Goal: Find contact information: Find contact information

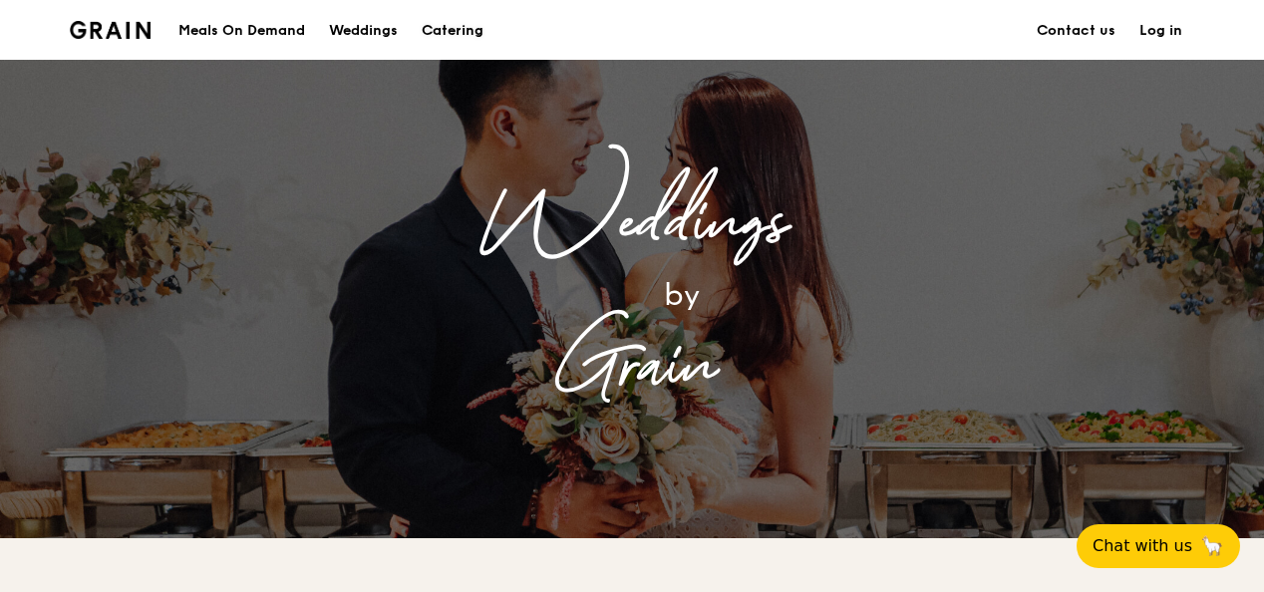
click at [450, 28] on div "Catering" at bounding box center [453, 31] width 62 height 60
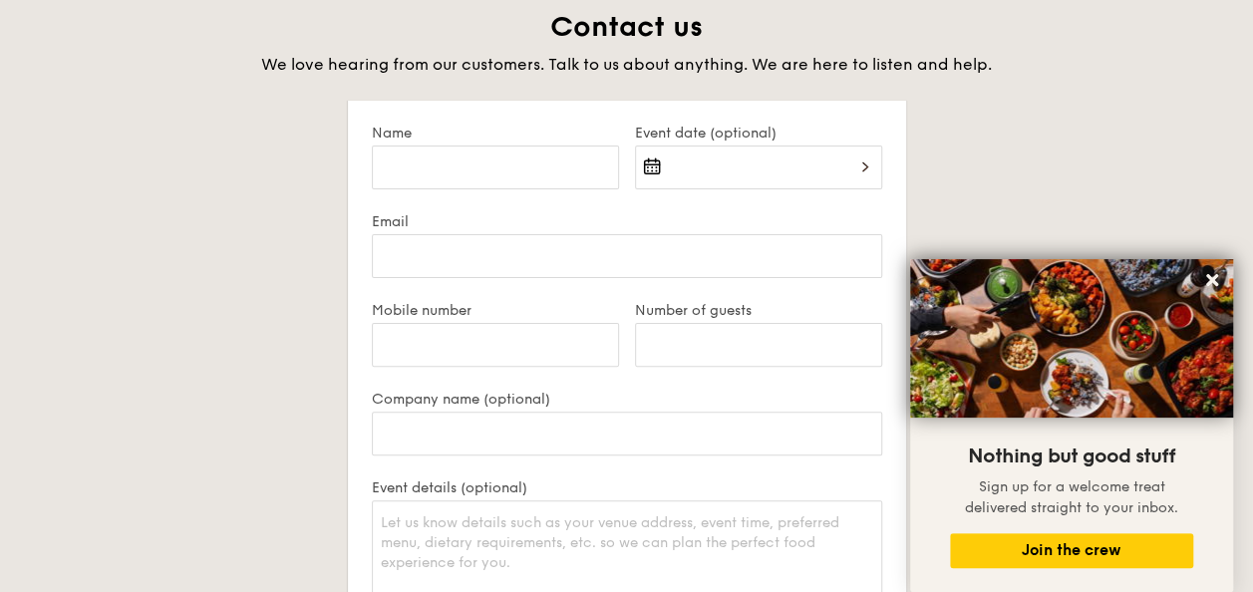
scroll to position [3887, 0]
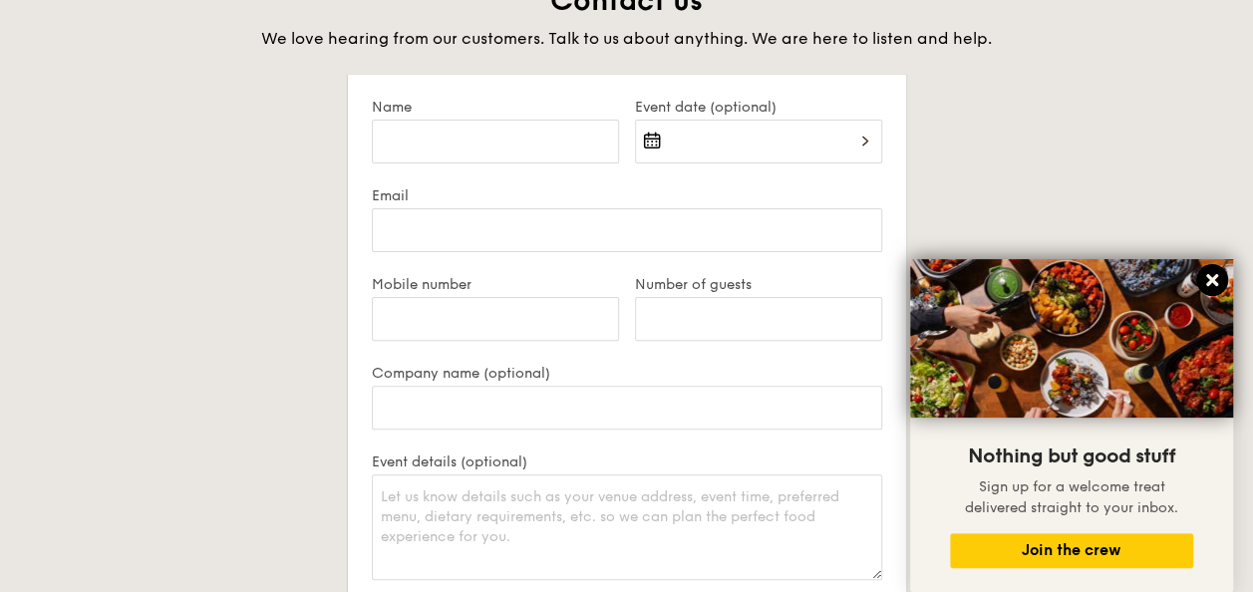
click at [1210, 278] on icon at bounding box center [1212, 280] width 12 height 12
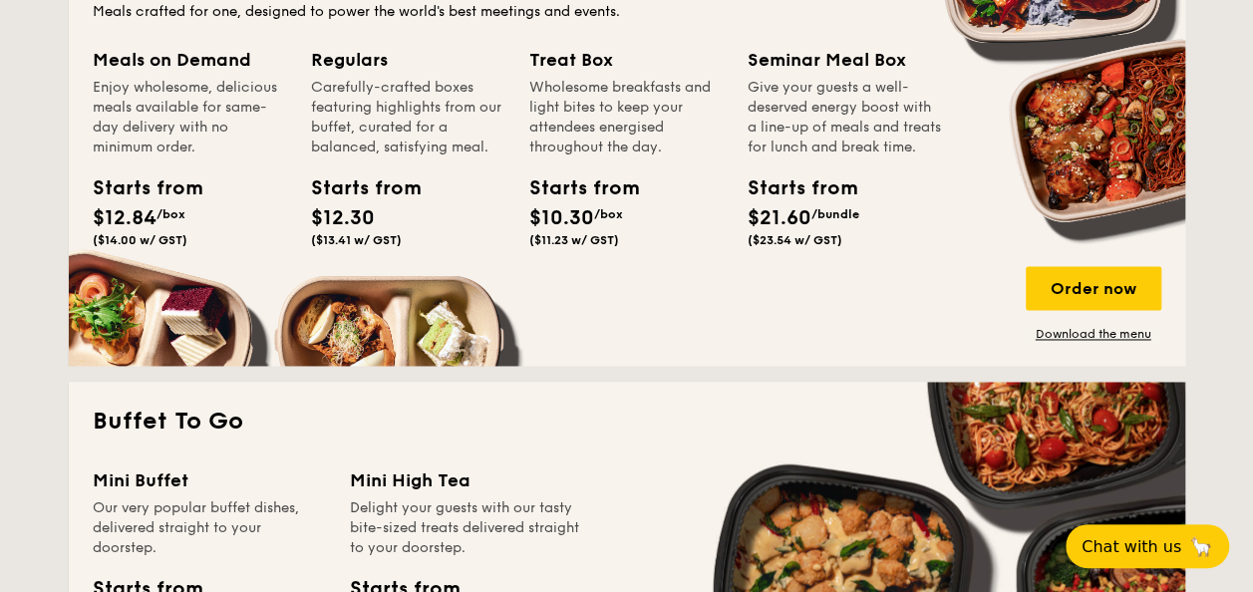
scroll to position [1395, 0]
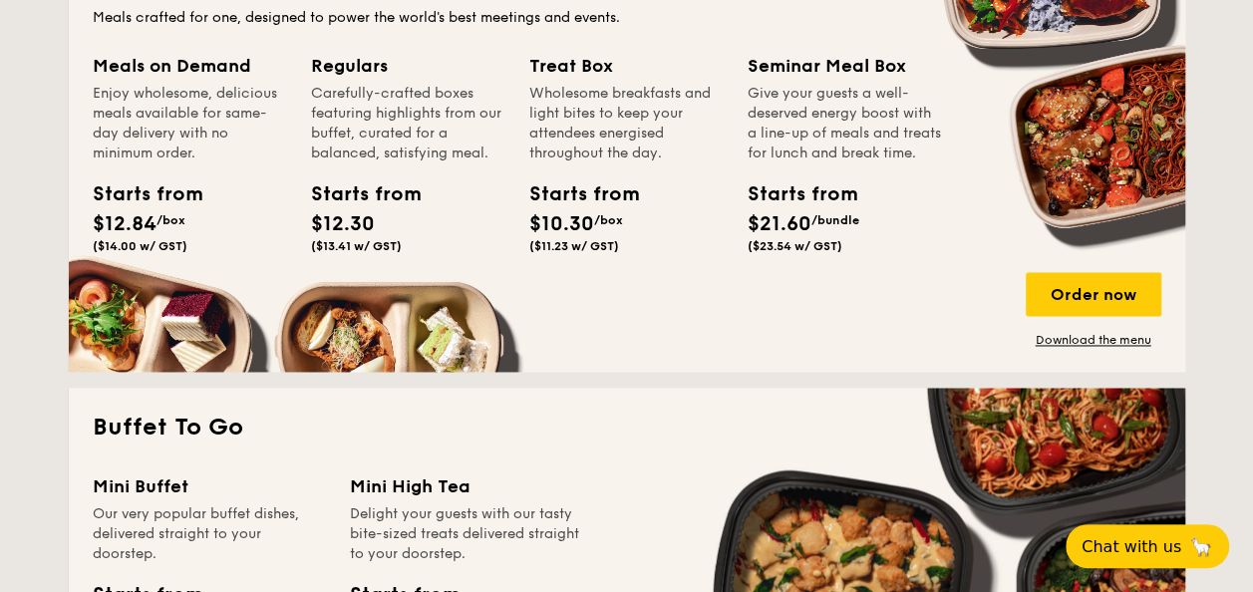
click at [667, 275] on div "Treat Box Wholesome breakfasts and light bites to keep your attendees energised…" at bounding box center [638, 180] width 218 height 257
click at [1084, 338] on link "Download the menu" at bounding box center [1094, 340] width 136 height 16
click at [1175, 541] on span "Chat with us" at bounding box center [1130, 546] width 105 height 20
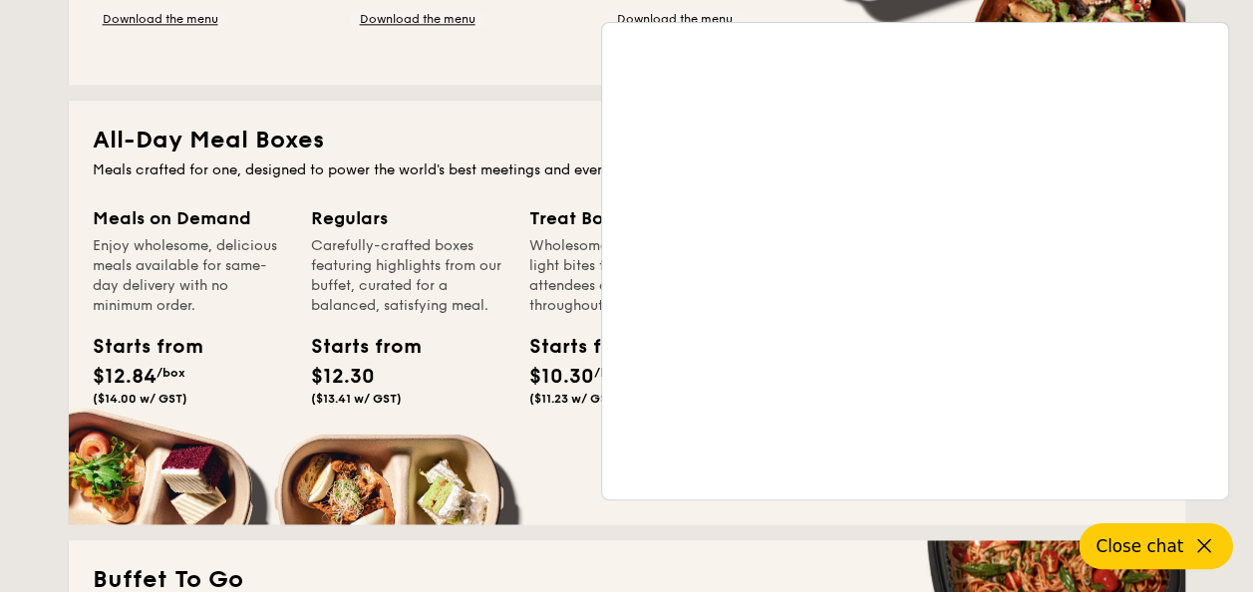
scroll to position [1196, 0]
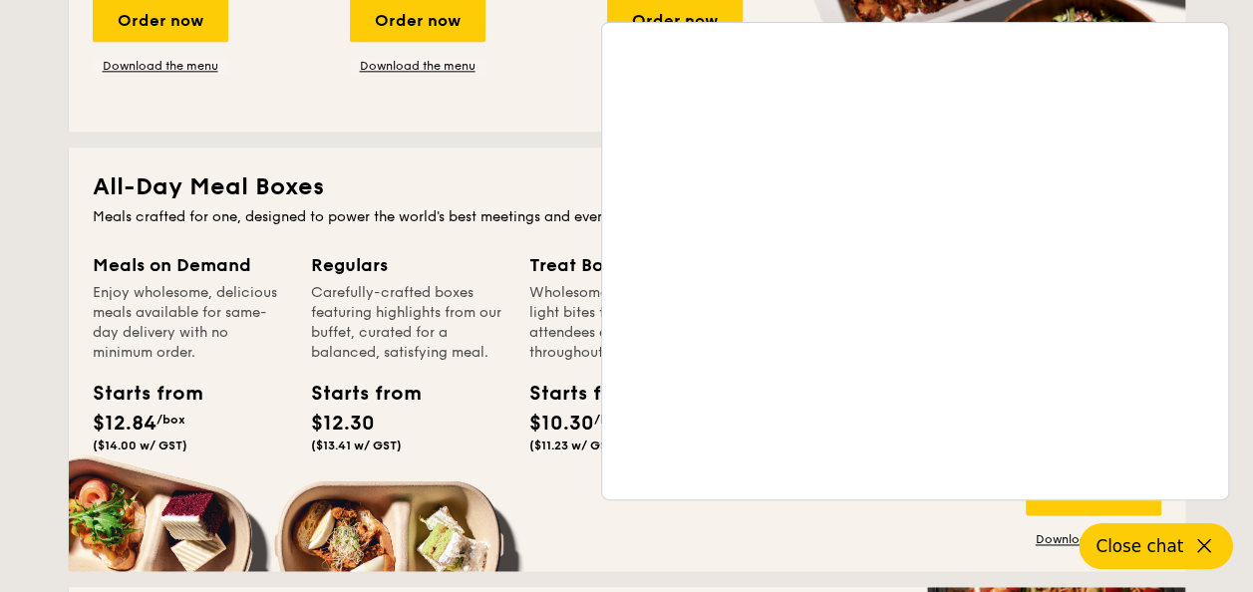
click at [1206, 548] on icon at bounding box center [1204, 546] width 24 height 24
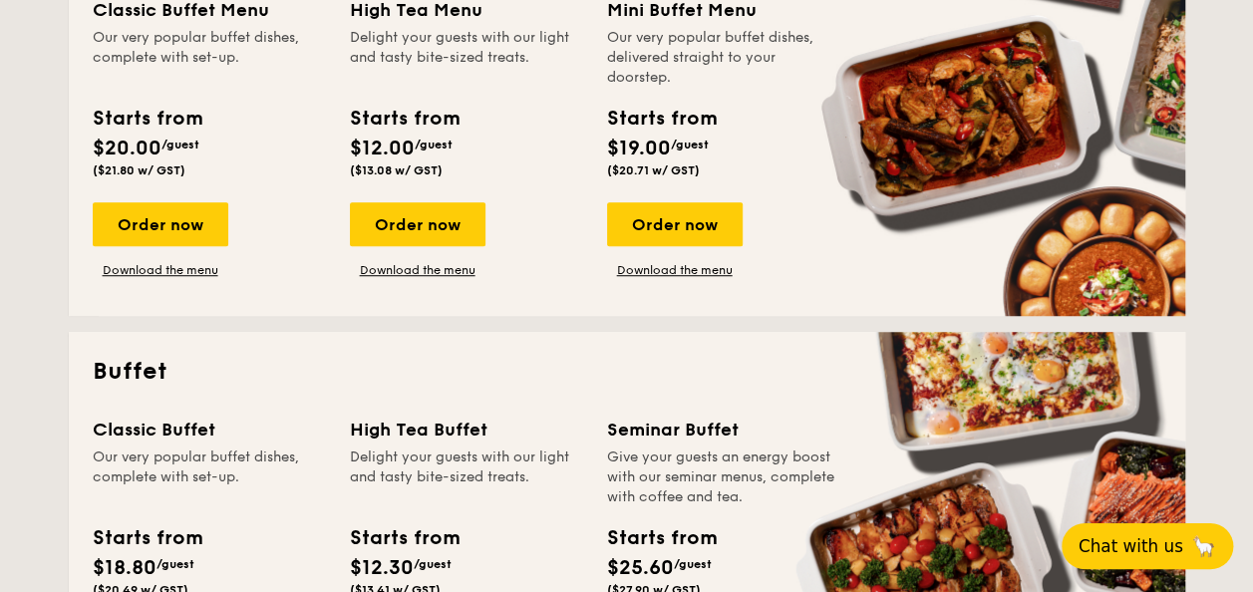
scroll to position [0, 0]
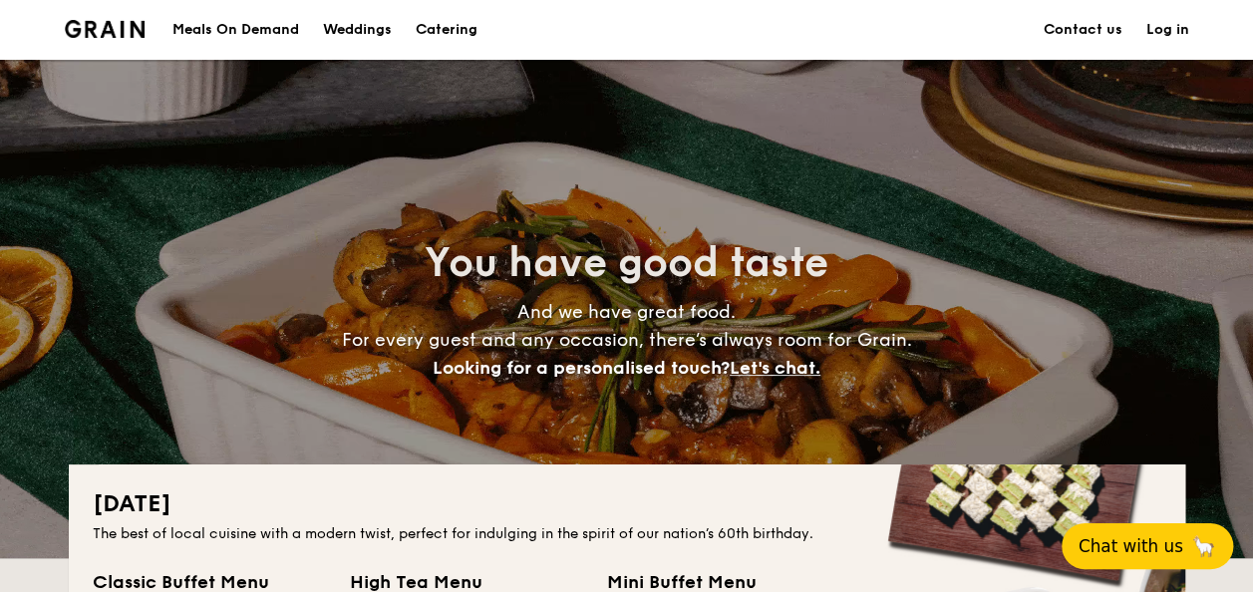
click at [1078, 23] on link "Contact us" at bounding box center [1083, 30] width 79 height 60
